Goal: Communication & Community: Answer question/provide support

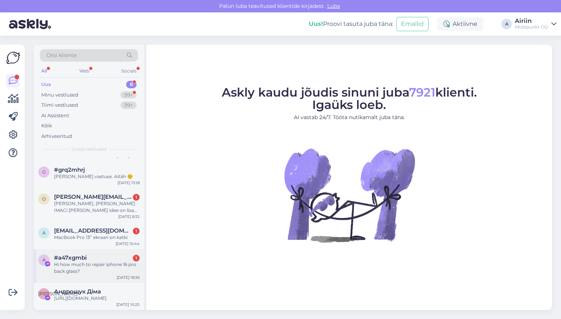
scroll to position [35, 0]
click at [112, 261] on div "Hi how much to repair iphone 16 pro back glass?" at bounding box center [97, 268] width 86 height 14
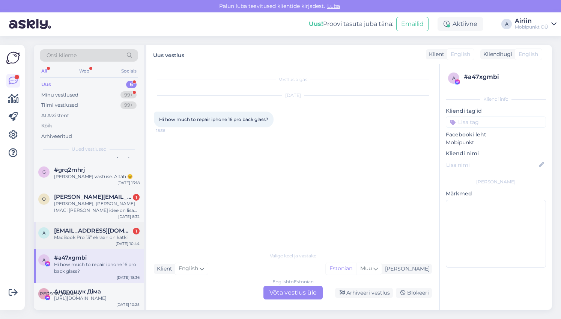
click at [108, 234] on div "MacBook Pro 13” ekraan on katki" at bounding box center [97, 237] width 86 height 7
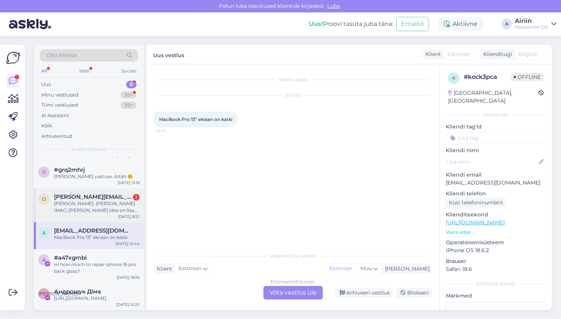
click at [107, 201] on div "[PERSON_NAME], [PERSON_NAME] IMACi [PERSON_NAME] idee on lisada veel kaks välis…" at bounding box center [97, 207] width 86 height 14
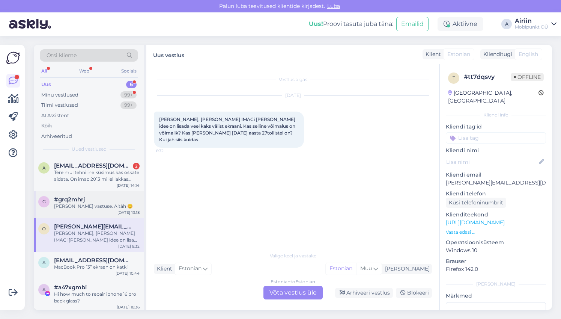
scroll to position [0, 0]
click at [107, 201] on div "#grq2mhrj" at bounding box center [97, 199] width 86 height 7
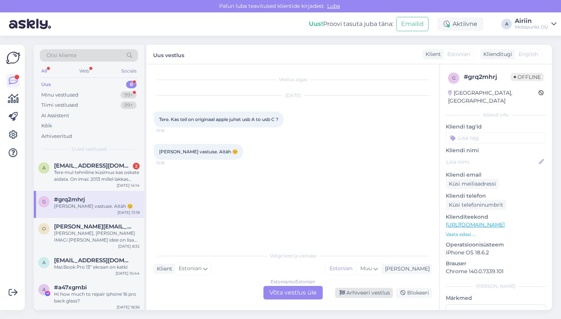
click at [355, 296] on div "Arhiveeri vestlus" at bounding box center [364, 293] width 58 height 10
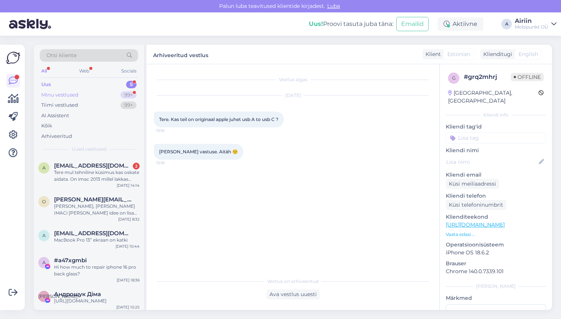
click at [111, 97] on div "Minu vestlused 99+" at bounding box center [89, 95] width 98 height 11
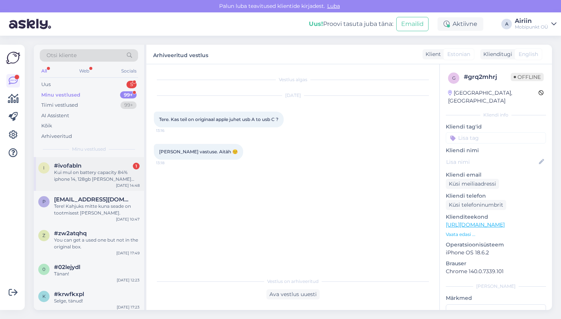
click at [101, 184] on div "i #ivofabln 1 Kui mul on battery capacity 84% iphone 14, 128gb [PERSON_NAME] mu…" at bounding box center [89, 174] width 110 height 34
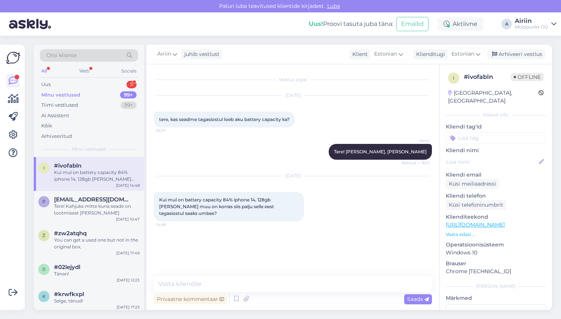
click at [86, 78] on div "Otsi kliente All Web Socials Uus 5 Minu vestlused 99+ Tiimi vestlused 99+ AI As…" at bounding box center [89, 101] width 110 height 112
click at [90, 85] on div "Uus 5" at bounding box center [89, 84] width 98 height 11
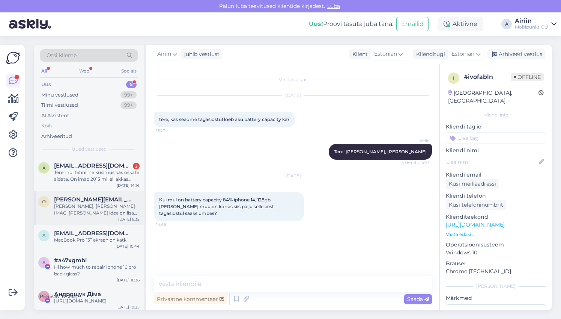
click at [93, 217] on div "o [EMAIL_ADDRESS][DOMAIN_NAME] Tere, [PERSON_NAME] [PERSON_NAME] idee on lisada…" at bounding box center [89, 208] width 110 height 34
